Goal: Information Seeking & Learning: Check status

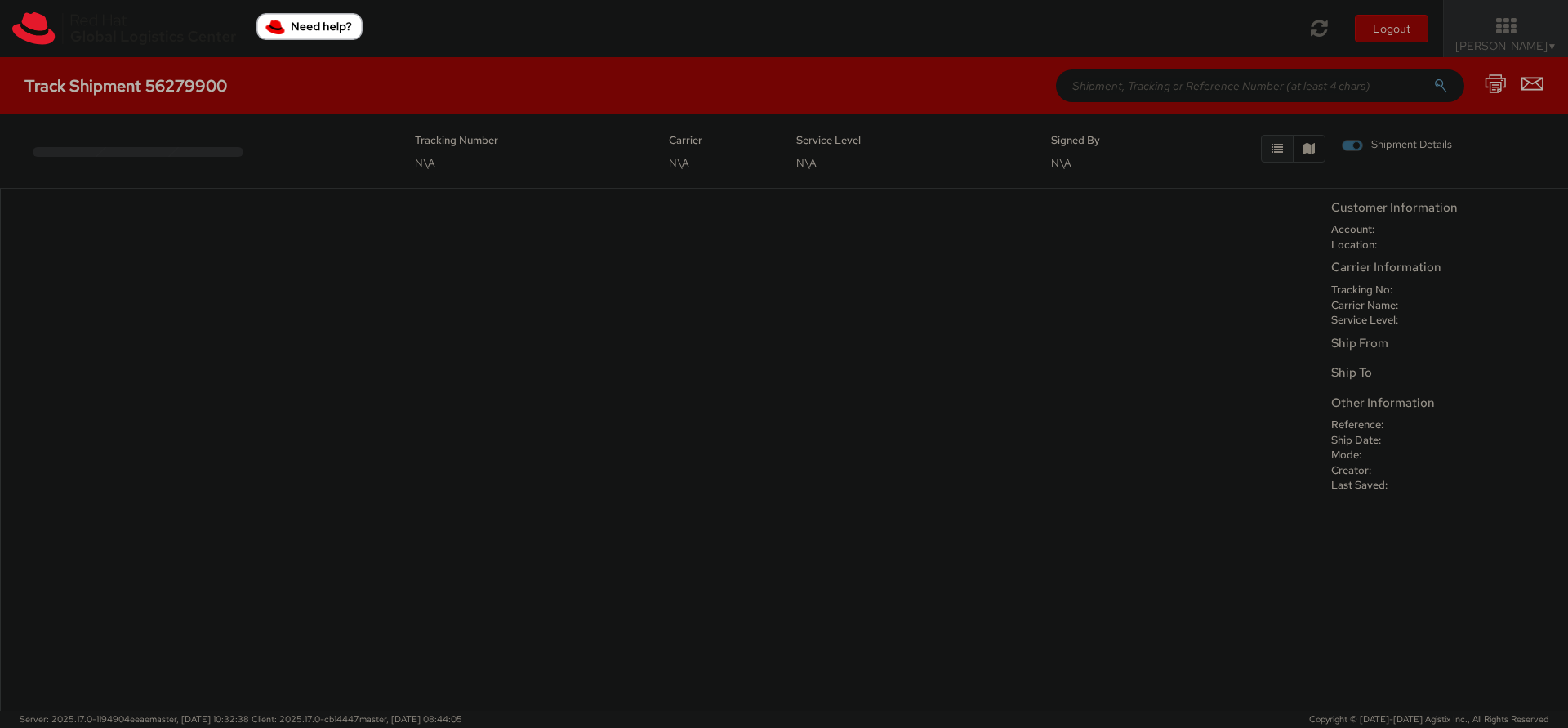
click at [1007, 376] on div "No data to show" at bounding box center [661, 450] width 1323 height 522
click at [591, 289] on div "No data to show" at bounding box center [661, 450] width 1323 height 522
click at [224, 80] on h4 "Track Shipment 56279900" at bounding box center [125, 86] width 203 height 18
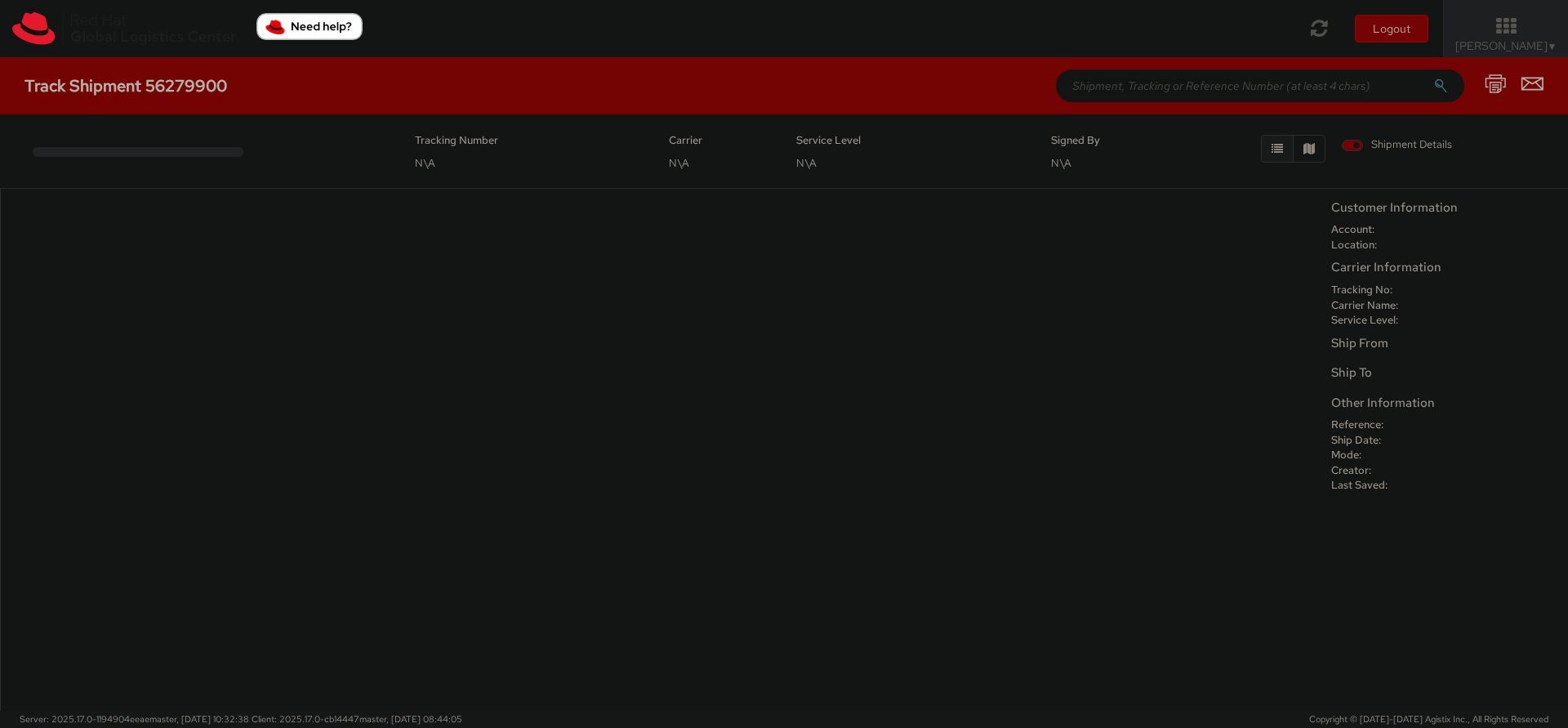
click at [224, 80] on h4 "Track Shipment 56279900" at bounding box center [125, 86] width 203 height 18
click at [201, 81] on h4 "Track Shipment 56279900" at bounding box center [125, 86] width 203 height 18
copy h4 "56279900"
click at [1115, 88] on input "text" at bounding box center [1260, 86] width 408 height 32
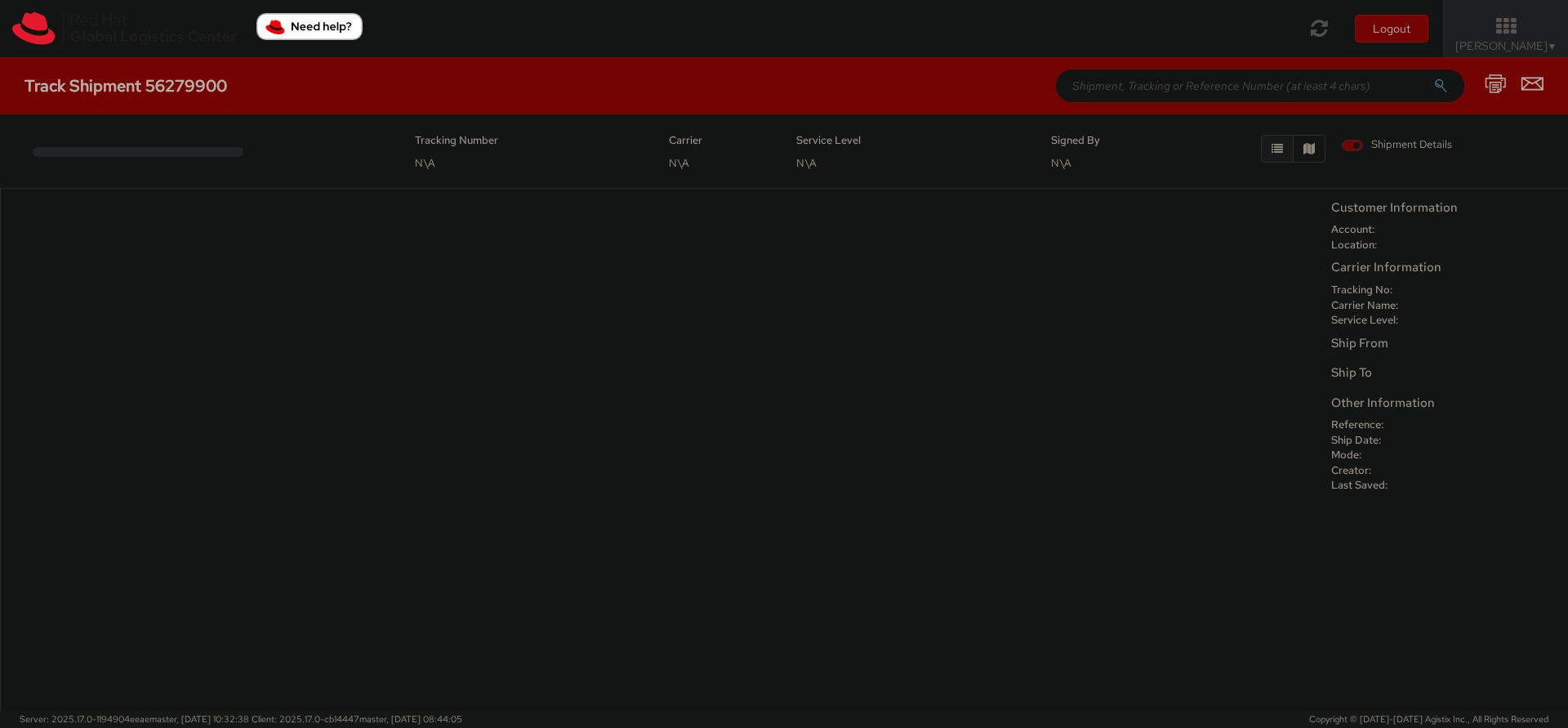
paste input "56279900"
type input "56279900"
click at [1434, 77] on button "submit" at bounding box center [1441, 87] width 14 height 20
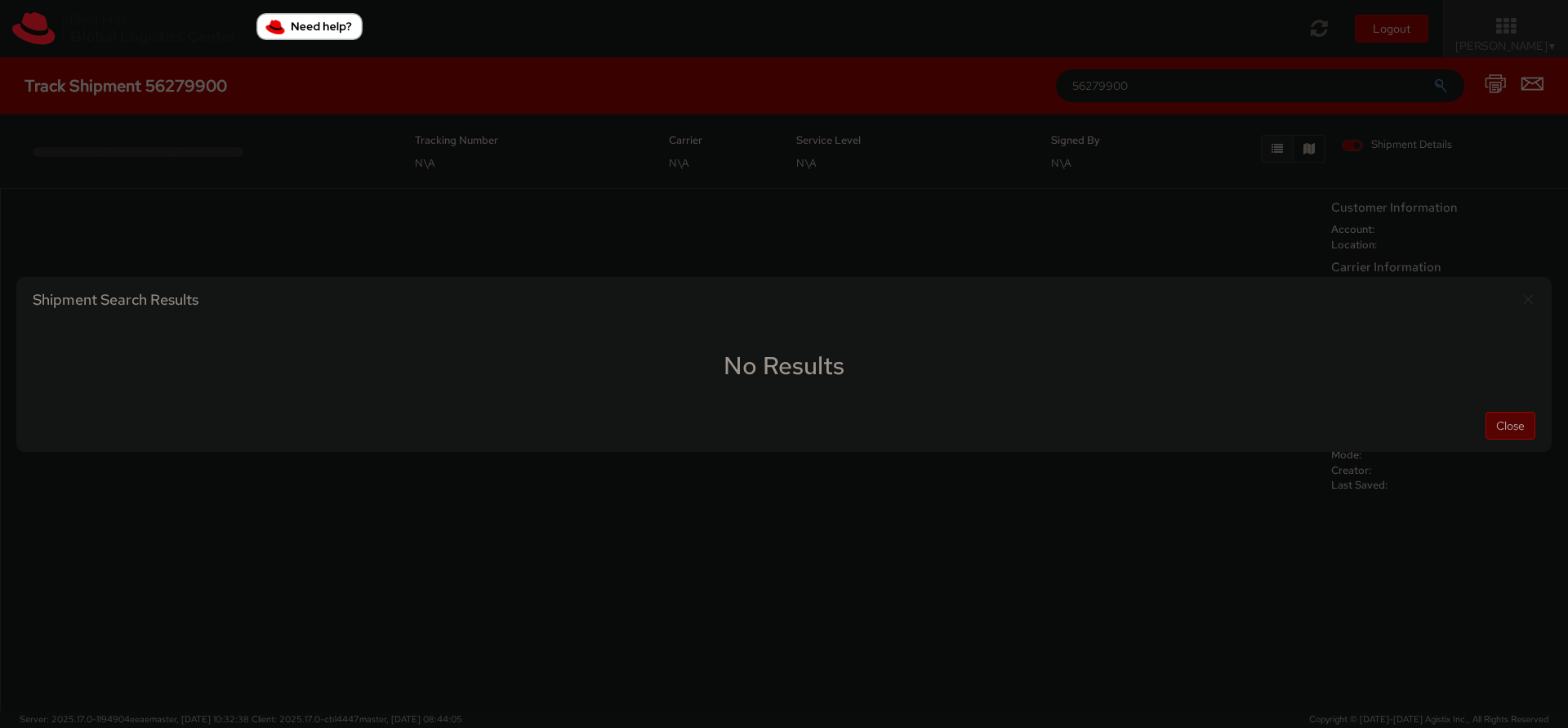
click at [1488, 425] on button "Close" at bounding box center [1510, 425] width 50 height 27
